Goal: Register for event/course: Register for event/course

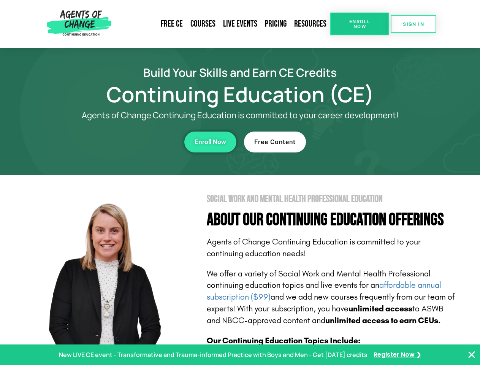
click at [240, 182] on section "Social Work and Mental Health Professional Education About Our Continuing Educa…" at bounding box center [240, 334] width 480 height 319
click at [311, 24] on link "Resources" at bounding box center [310, 23] width 40 height 17
click at [360, 24] on span "Enroll Now" at bounding box center [359, 24] width 35 height 10
click at [414, 24] on span "SIGN IN" at bounding box center [413, 24] width 21 height 5
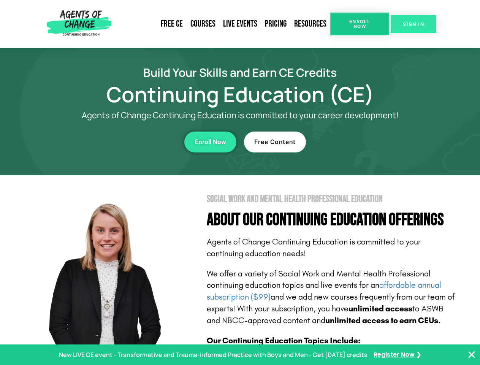
click at [414, 24] on span "SIGN IN" at bounding box center [413, 24] width 21 height 5
click at [132, 142] on div "Enroll Now" at bounding box center [131, 142] width 209 height 21
click at [210, 142] on span "Enroll Now" at bounding box center [211, 142] width 32 height 6
